Goal: Navigation & Orientation: Find specific page/section

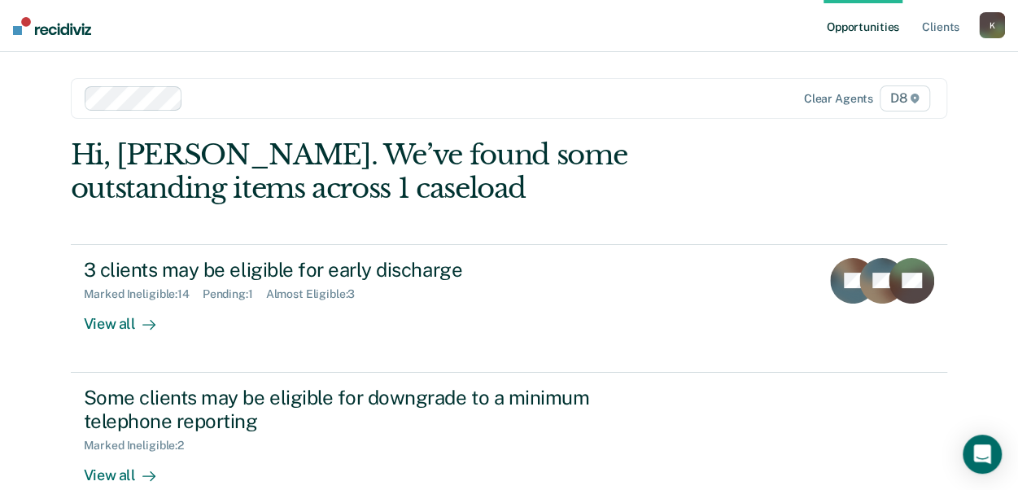
click at [855, 26] on link "Opportunities" at bounding box center [863, 26] width 79 height 52
click at [930, 25] on link "Client s" at bounding box center [941, 26] width 44 height 52
